Goal: Transaction & Acquisition: Purchase product/service

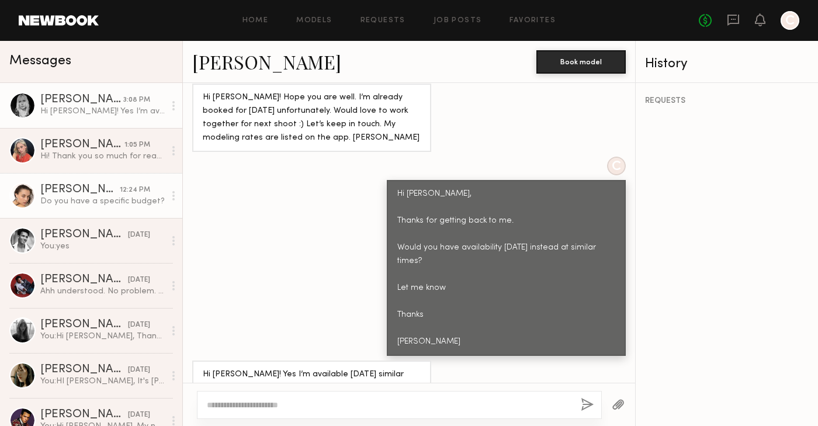
click at [57, 202] on div "Do you have a specific budget?" at bounding box center [102, 201] width 124 height 11
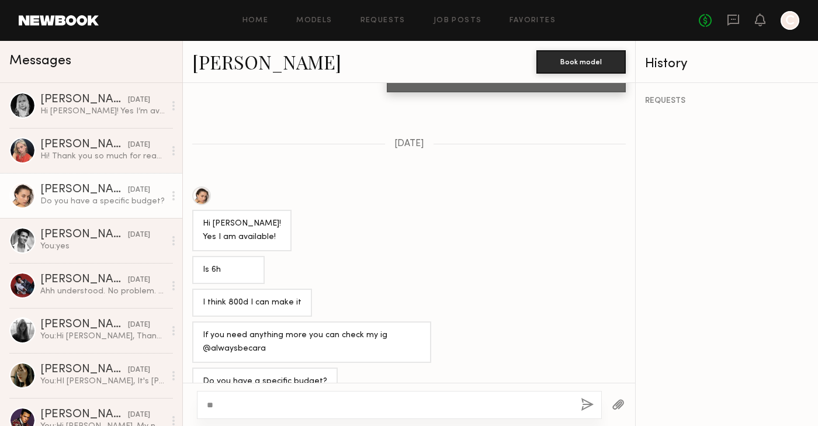
type textarea "*"
click at [216, 60] on link "Cara L." at bounding box center [266, 61] width 149 height 25
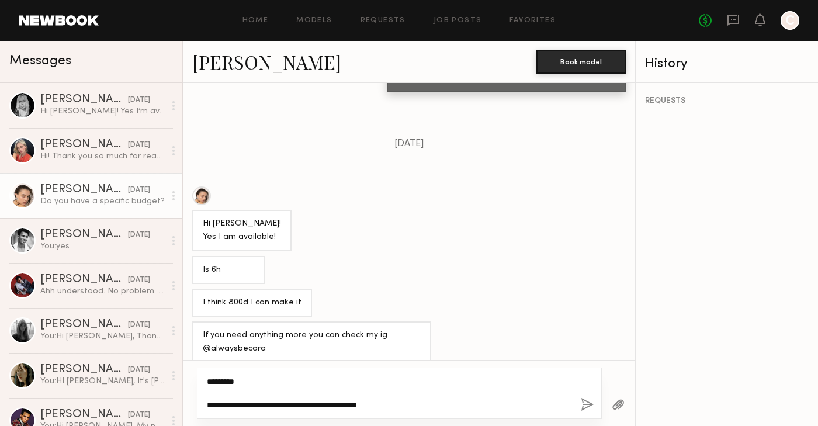
click at [401, 402] on textarea "**********" at bounding box center [389, 393] width 364 height 35
drag, startPoint x: 399, startPoint y: 398, endPoint x: 197, endPoint y: 395, distance: 201.5
click at [197, 397] on div "**********" at bounding box center [399, 392] width 405 height 51
type textarea "**********"
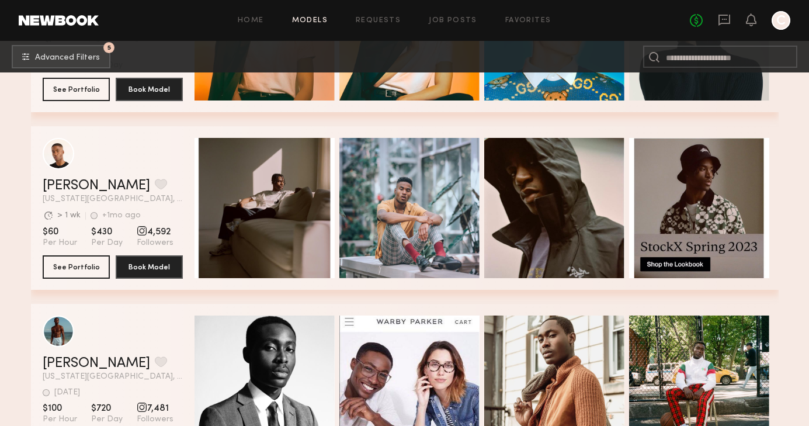
scroll to position [1019, 0]
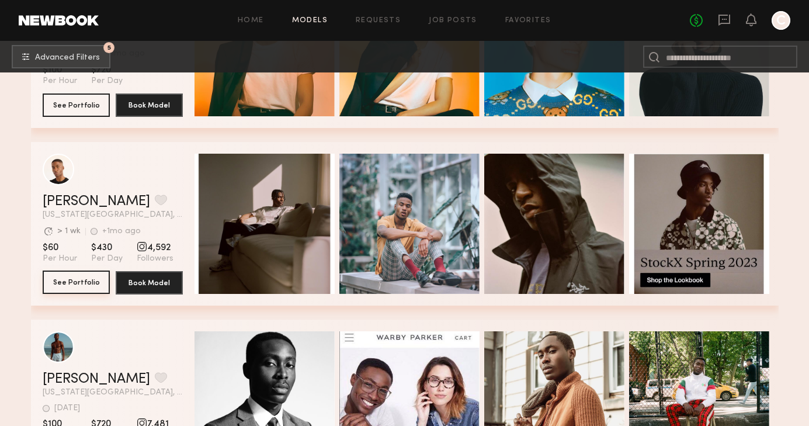
click at [87, 272] on button "See Portfolio" at bounding box center [76, 281] width 67 height 23
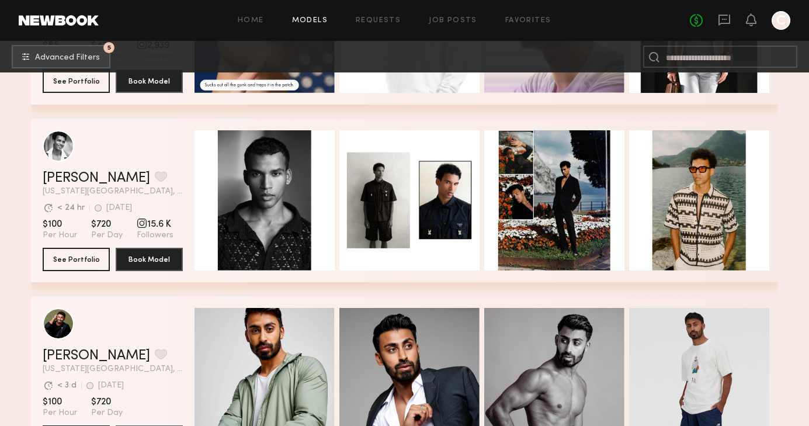
scroll to position [1583, 0]
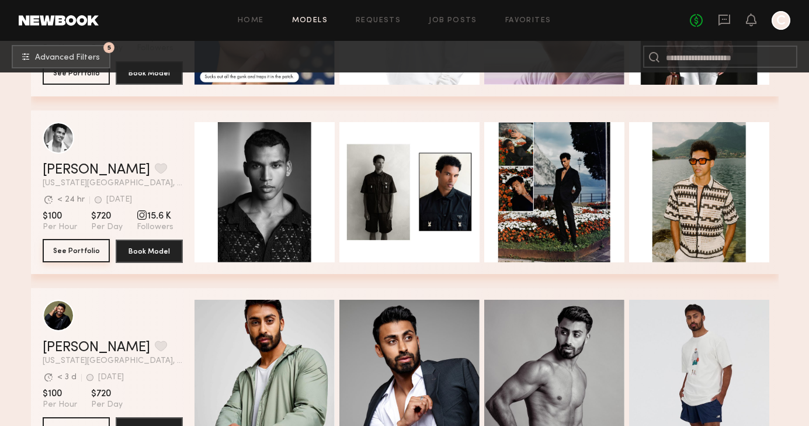
click at [86, 246] on button "See Portfolio" at bounding box center [76, 250] width 67 height 23
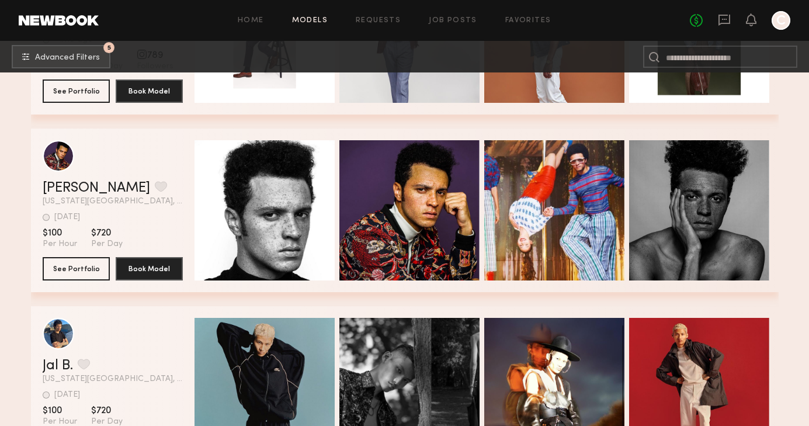
scroll to position [2635, 0]
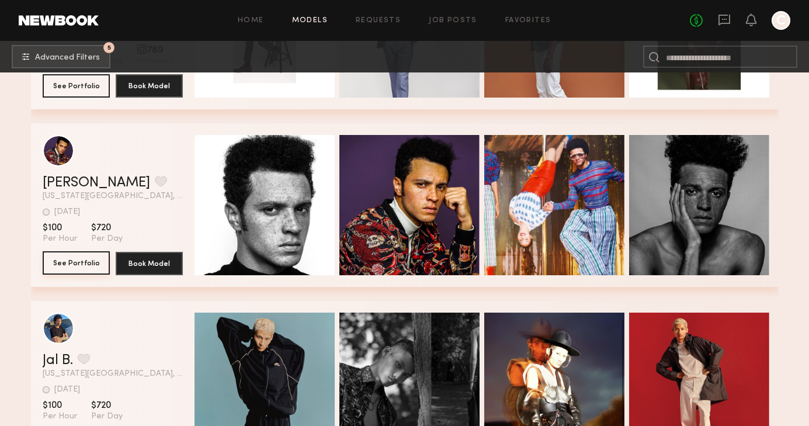
click at [70, 263] on button "See Portfolio" at bounding box center [76, 262] width 67 height 23
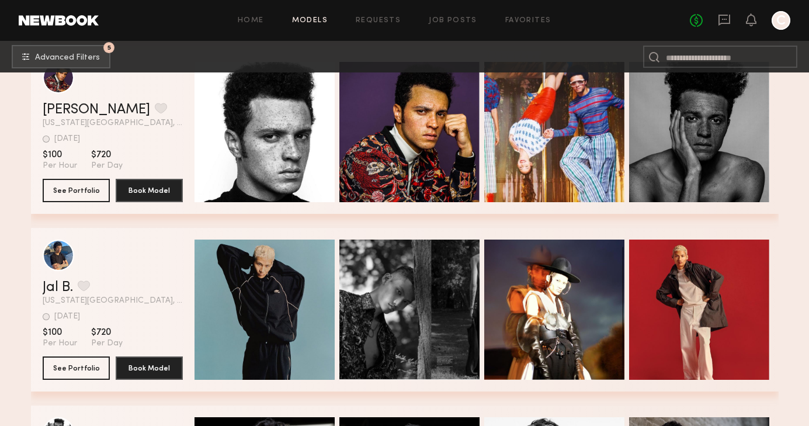
scroll to position [2810, 0]
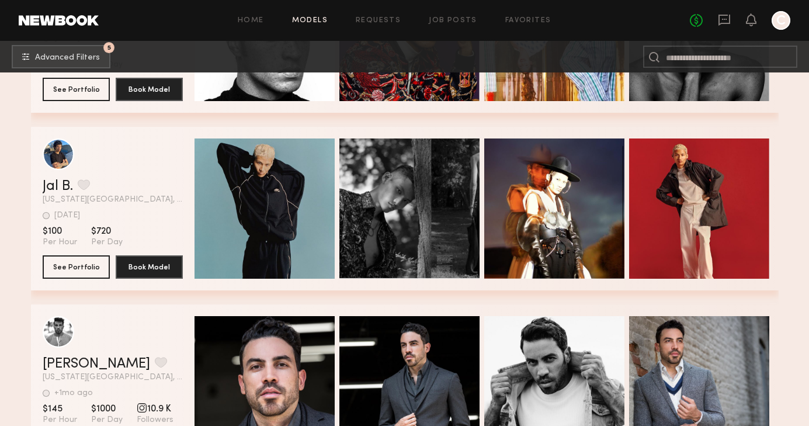
click at [79, 279] on section "Jal B. Favorite New York City, NY 3d ago Last Online View Portfolio 3d ago Last…" at bounding box center [113, 209] width 140 height 164
click at [79, 266] on button "See Portfolio" at bounding box center [76, 266] width 67 height 23
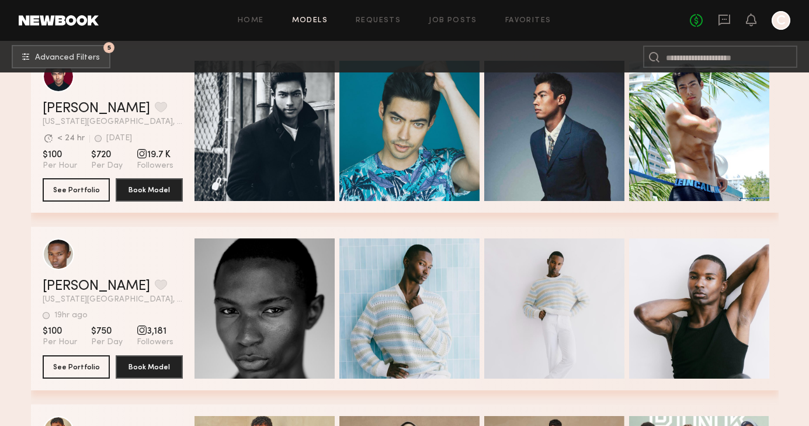
scroll to position [3969, 0]
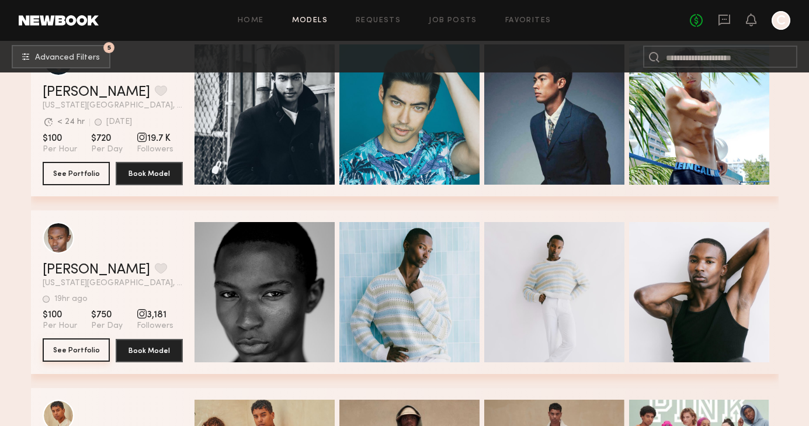
click at [65, 351] on button "See Portfolio" at bounding box center [76, 349] width 67 height 23
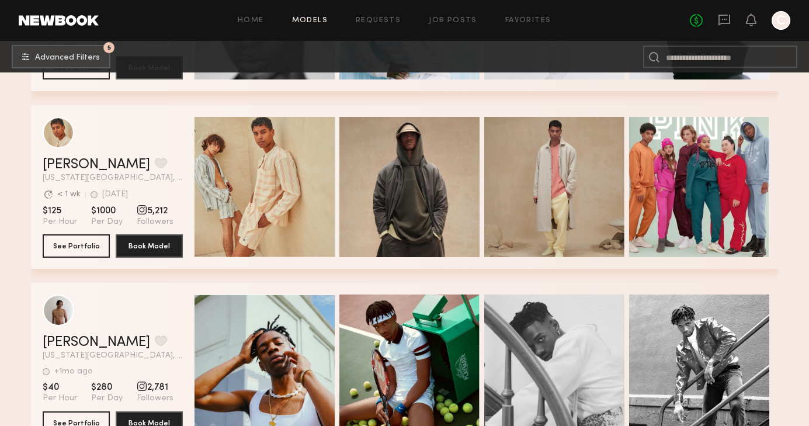
scroll to position [4252, 0]
click at [75, 239] on button "See Portfolio" at bounding box center [76, 244] width 67 height 23
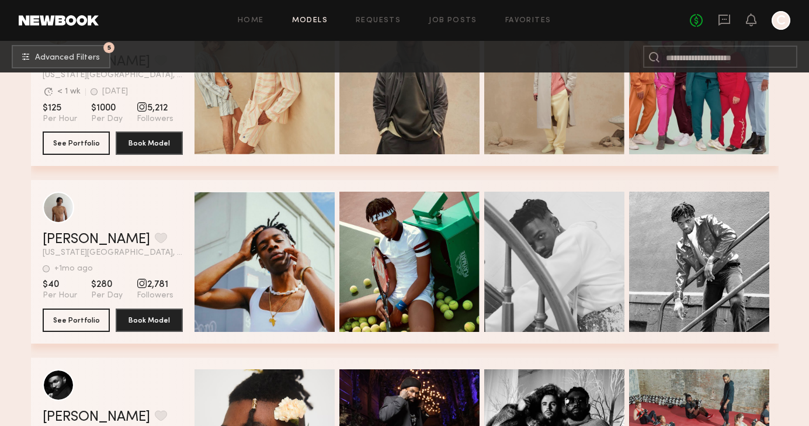
scroll to position [4356, 0]
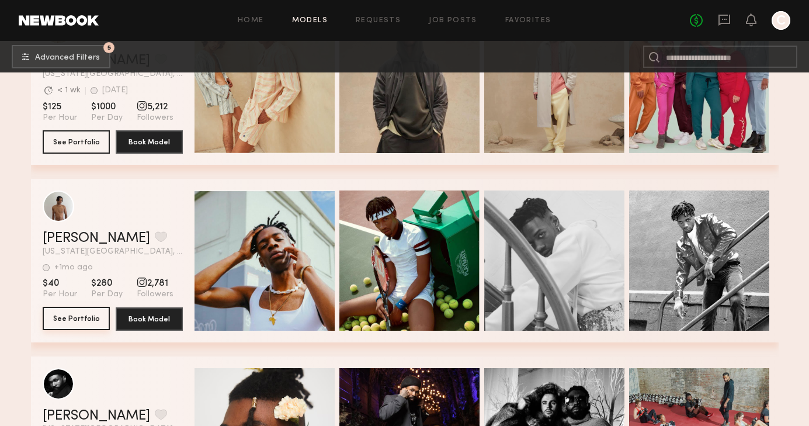
click at [83, 318] on button "See Portfolio" at bounding box center [76, 318] width 67 height 23
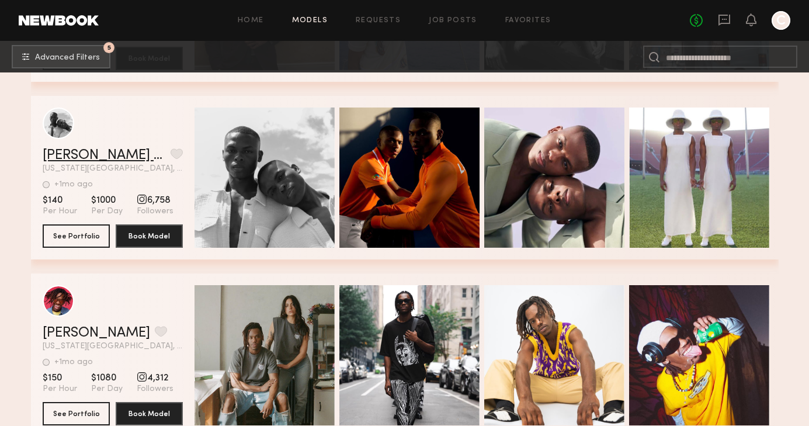
scroll to position [5312, 0]
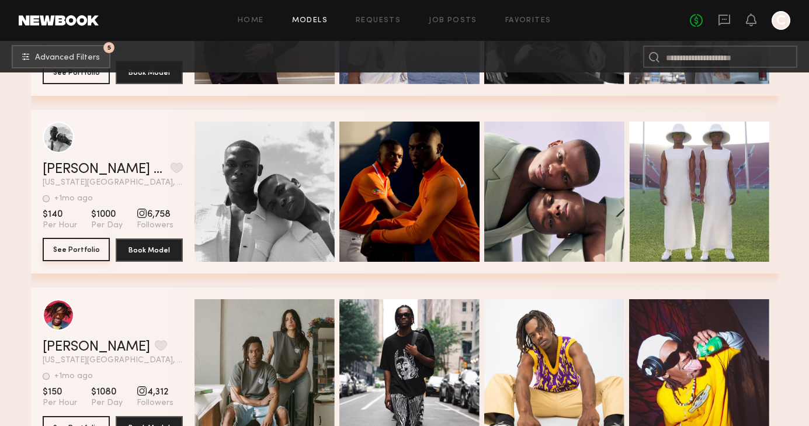
click at [79, 259] on button "See Portfolio" at bounding box center [76, 249] width 67 height 23
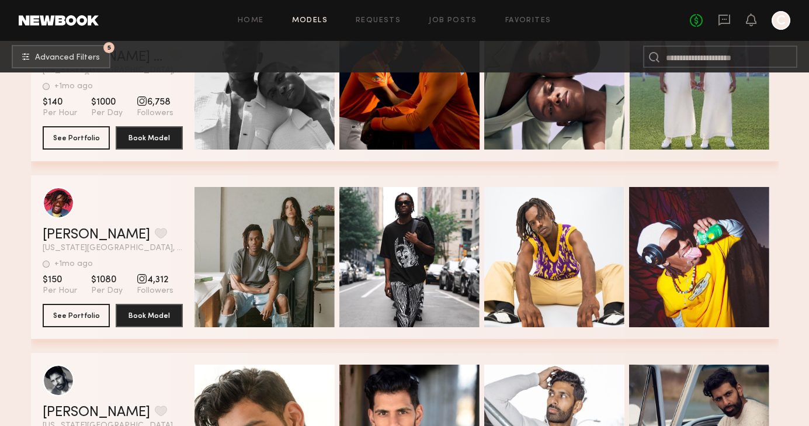
scroll to position [5426, 0]
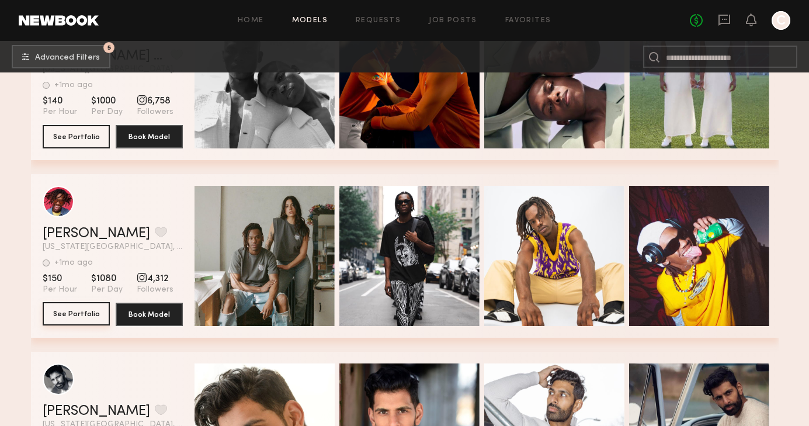
click at [77, 312] on button "See Portfolio" at bounding box center [76, 313] width 67 height 23
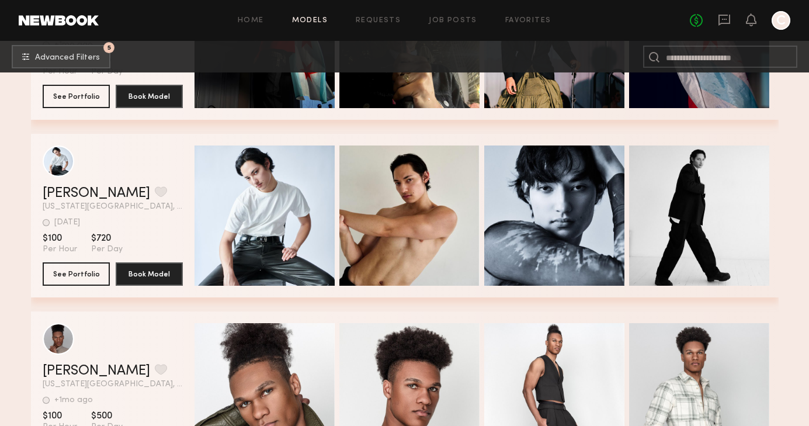
scroll to position [6032, 0]
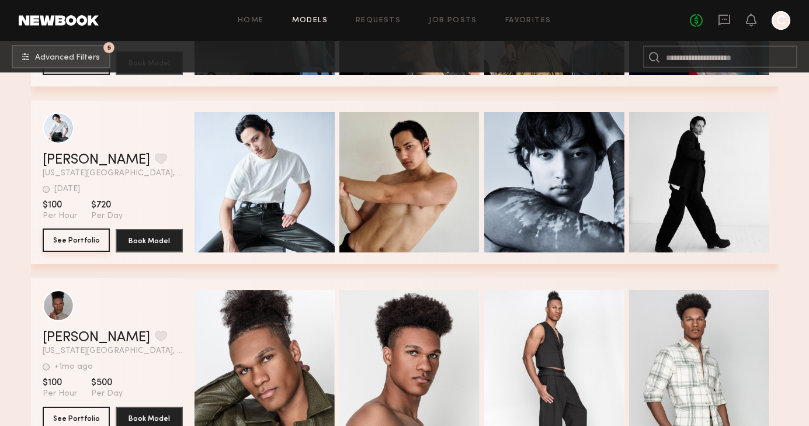
click at [89, 245] on button "See Portfolio" at bounding box center [76, 239] width 67 height 23
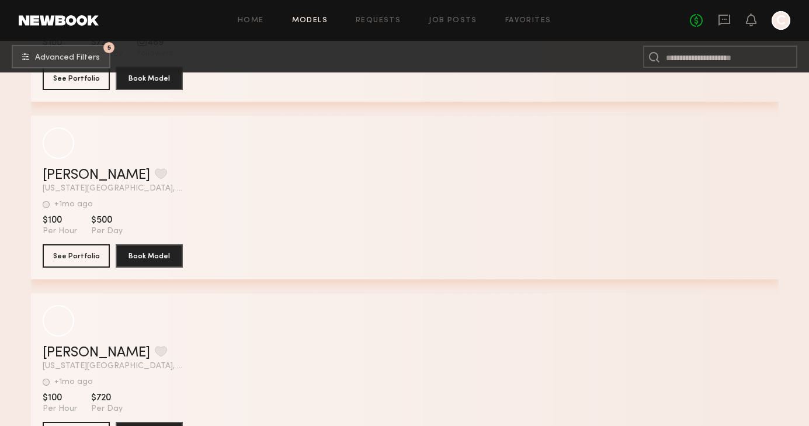
scroll to position [8510, 0]
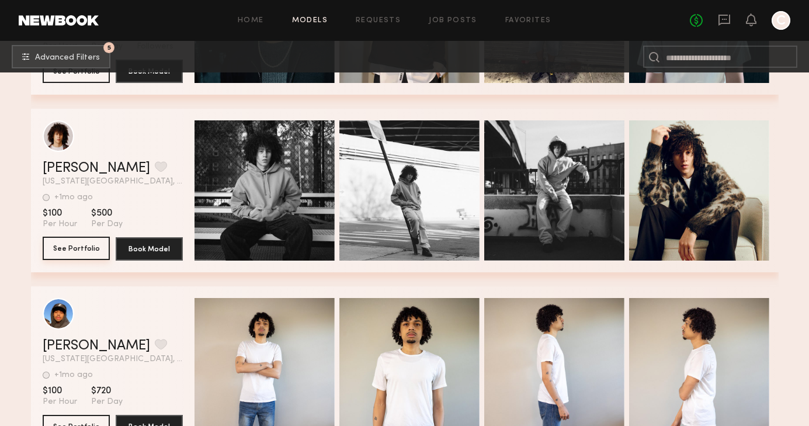
click at [68, 247] on button "See Portfolio" at bounding box center [76, 248] width 67 height 23
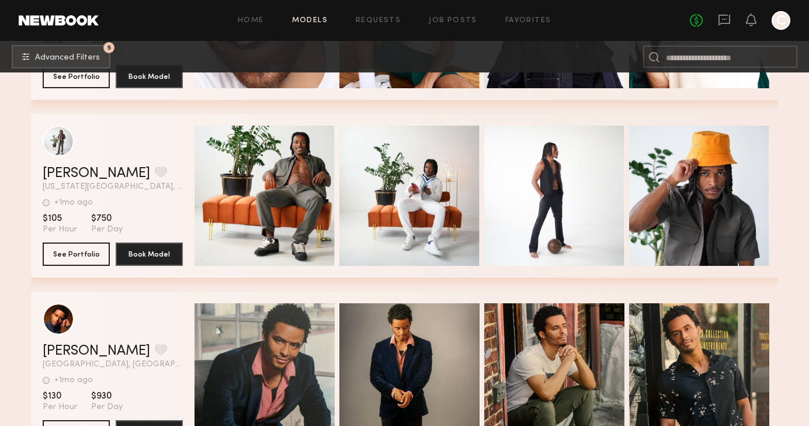
scroll to position [10645, 0]
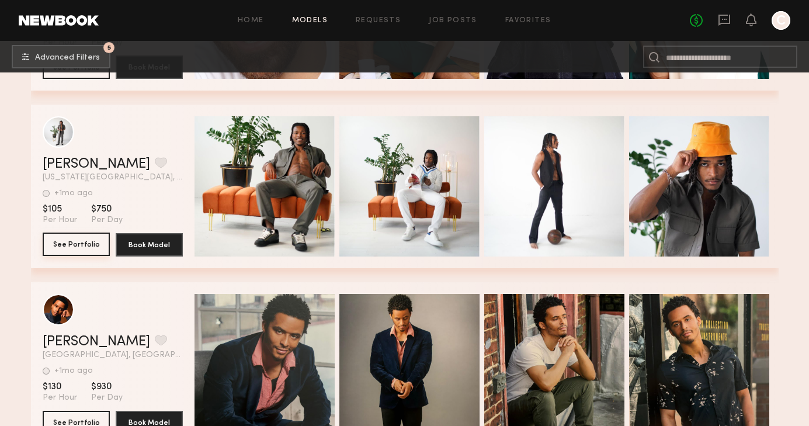
click at [67, 243] on button "See Portfolio" at bounding box center [76, 243] width 67 height 23
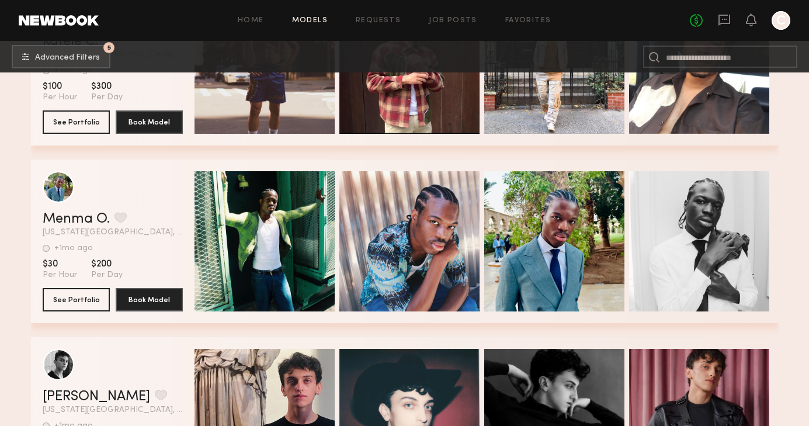
scroll to position [11310, 0]
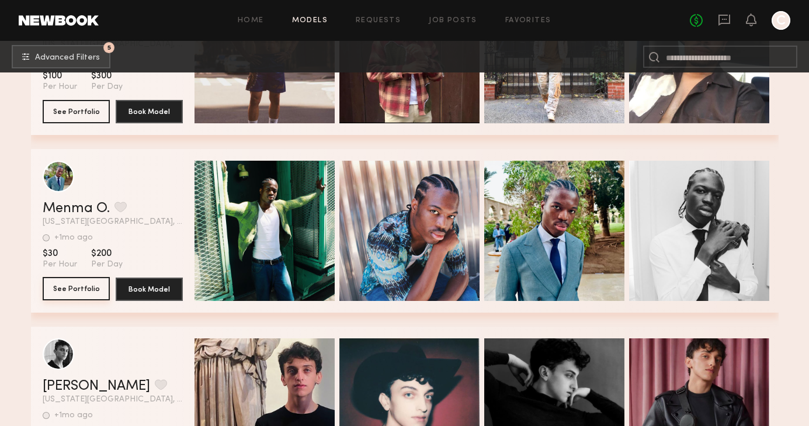
click at [70, 284] on button "See Portfolio" at bounding box center [76, 288] width 67 height 23
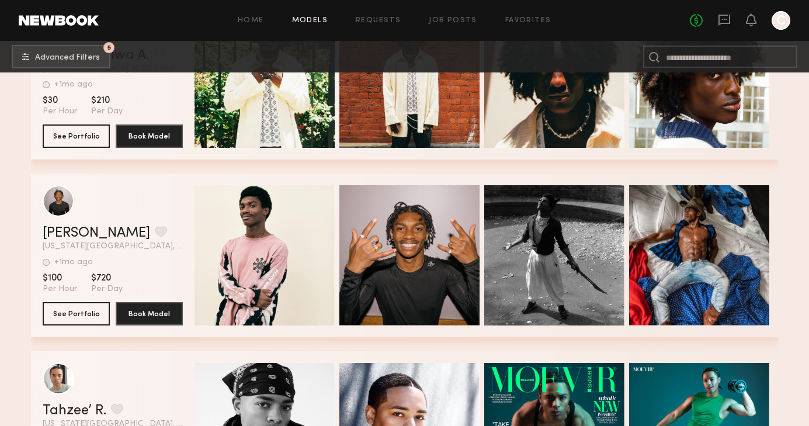
scroll to position [11997, 0]
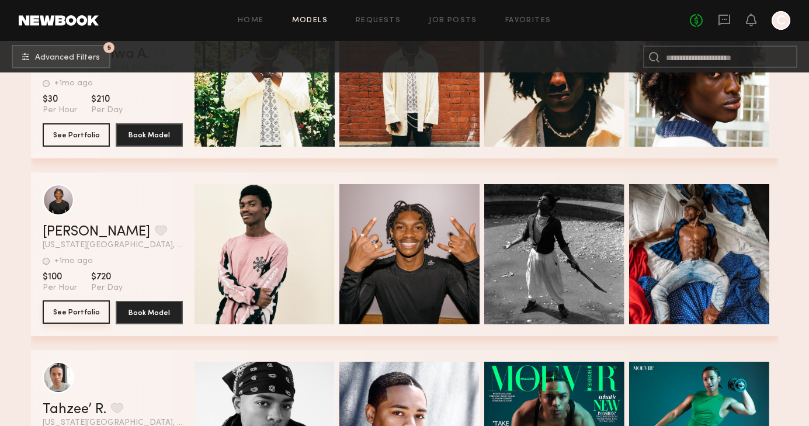
click at [71, 311] on button "See Portfolio" at bounding box center [76, 311] width 67 height 23
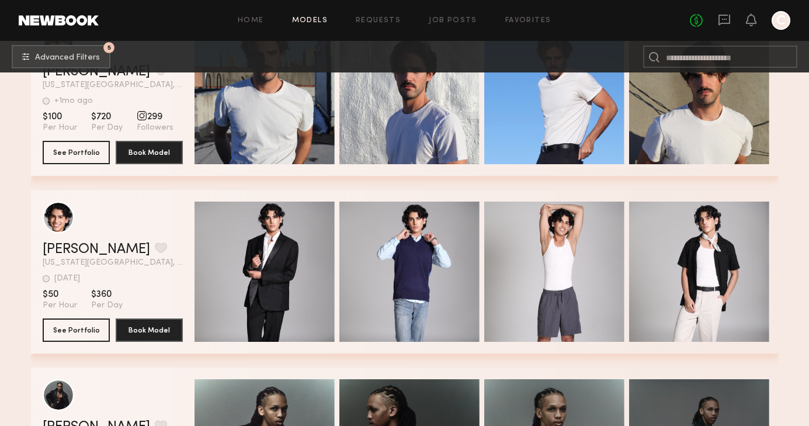
scroll to position [13402, 0]
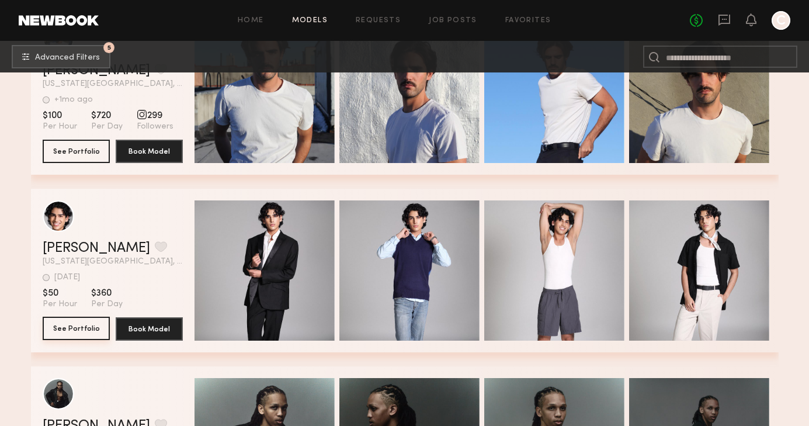
click at [70, 331] on button "See Portfolio" at bounding box center [76, 328] width 67 height 23
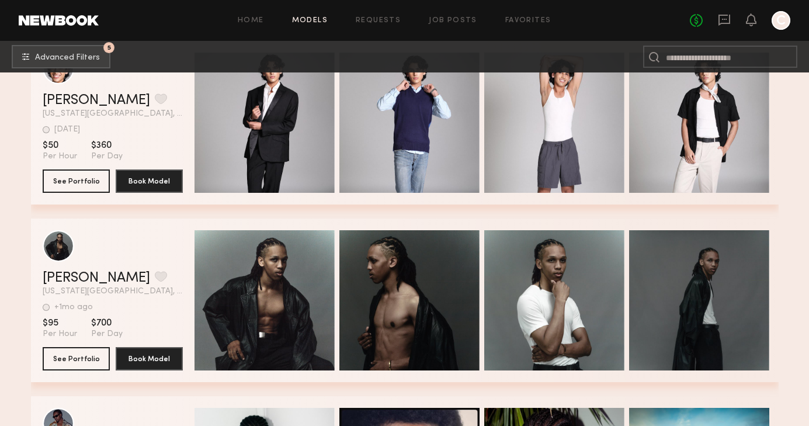
scroll to position [13616, 0]
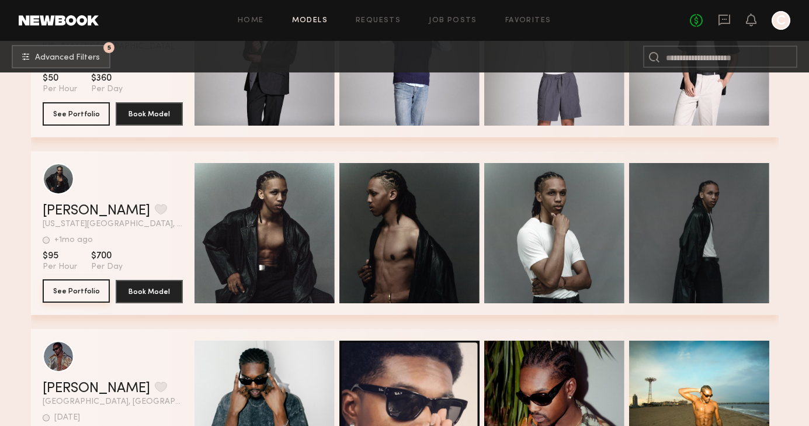
click at [65, 288] on button "See Portfolio" at bounding box center [76, 290] width 67 height 23
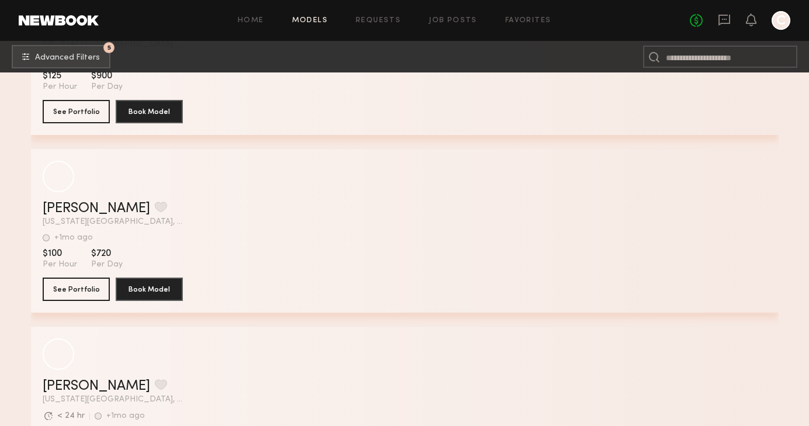
scroll to position [16467, 0]
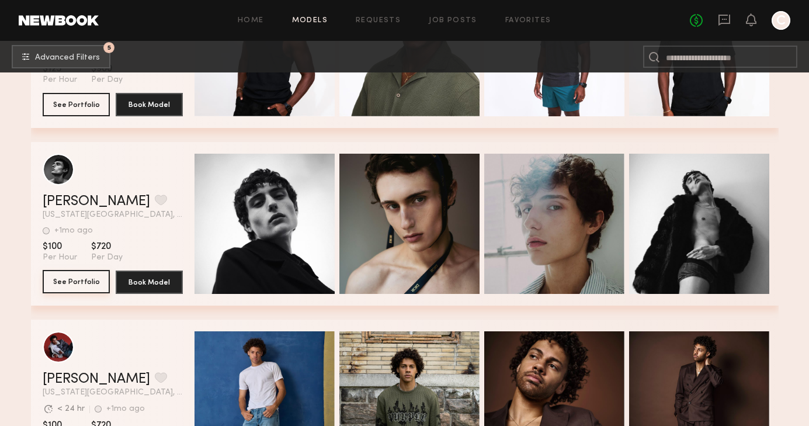
click at [75, 282] on button "See Portfolio" at bounding box center [76, 281] width 67 height 23
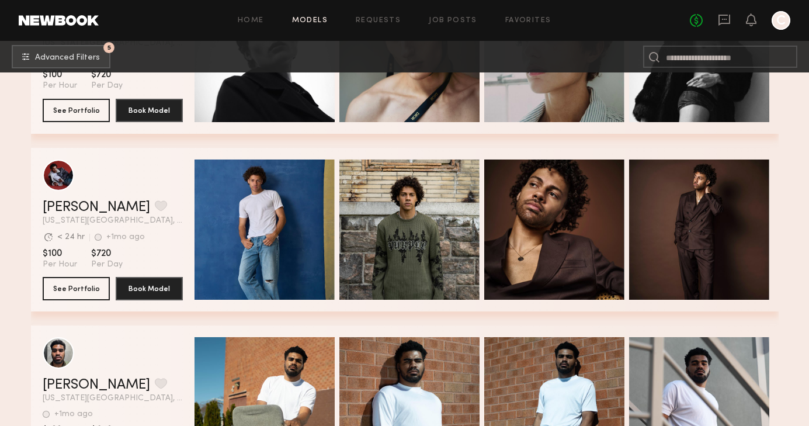
scroll to position [16647, 0]
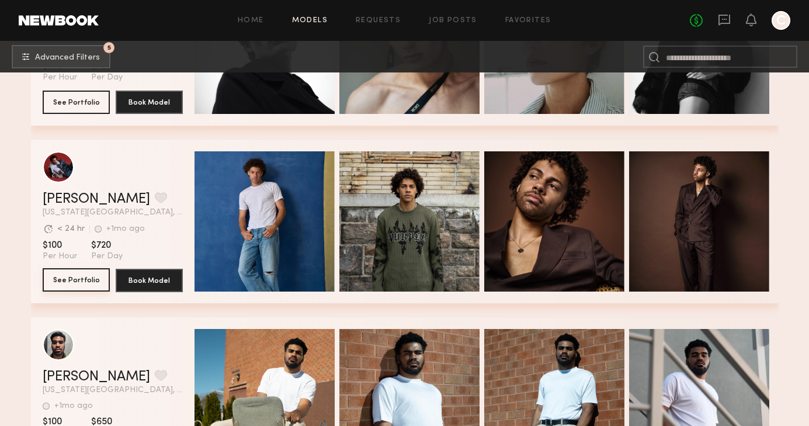
click at [89, 277] on button "See Portfolio" at bounding box center [76, 279] width 67 height 23
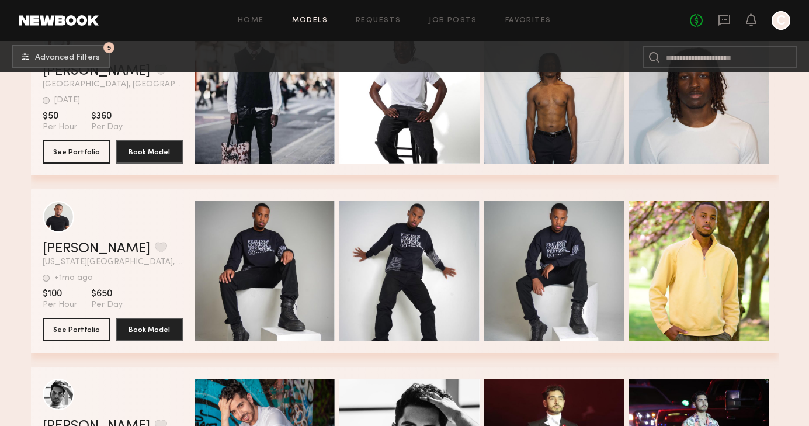
scroll to position [12690, 0]
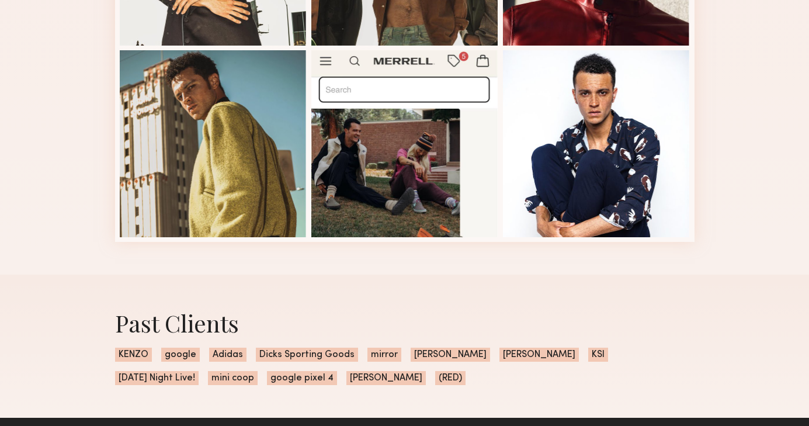
scroll to position [803, 0]
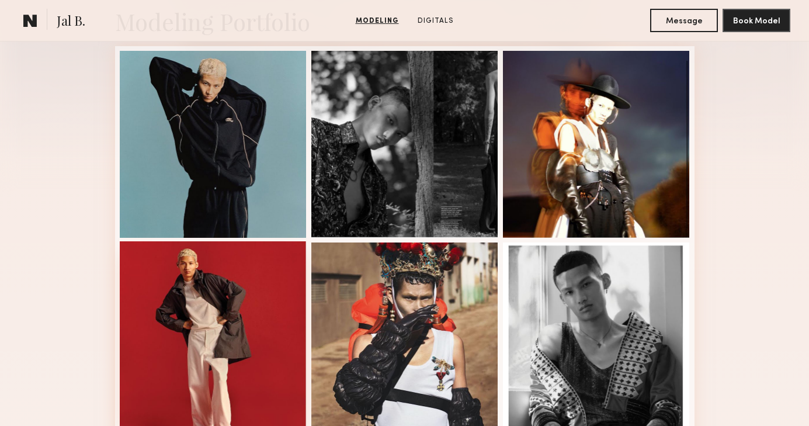
scroll to position [181, 0]
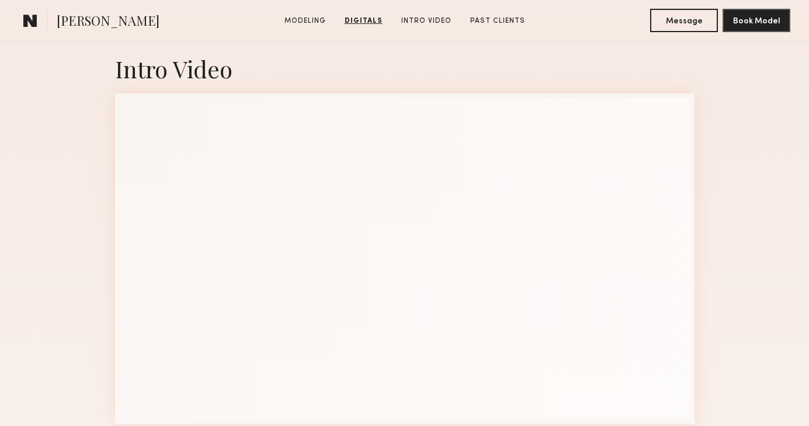
scroll to position [1669, 0]
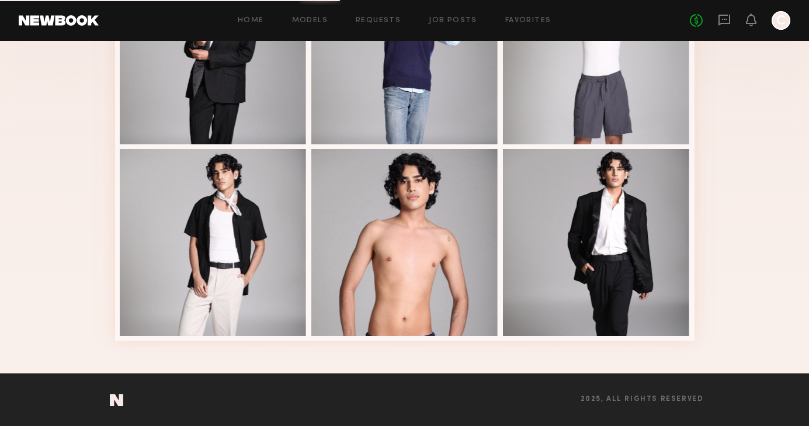
scroll to position [346, 0]
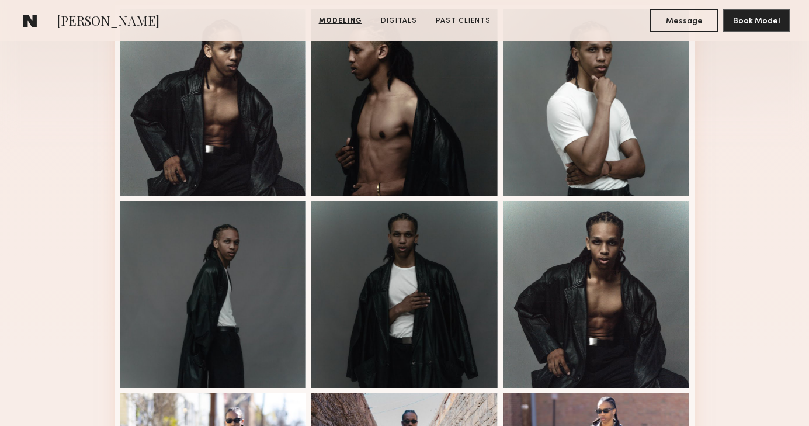
scroll to position [297, 0]
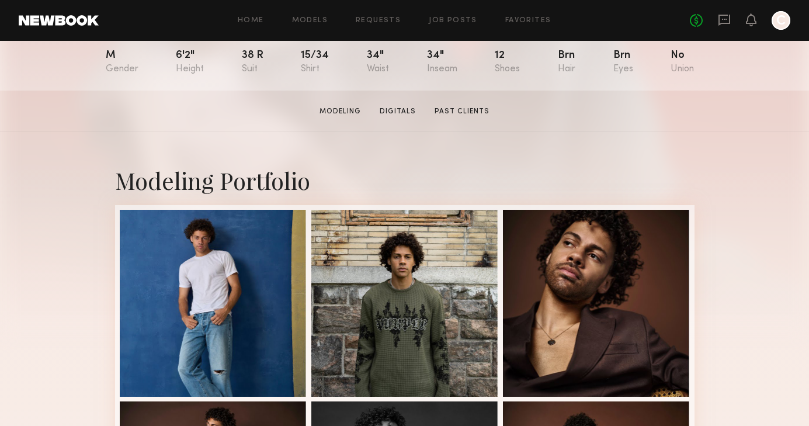
scroll to position [140, 0]
